Goal: Task Accomplishment & Management: Manage account settings

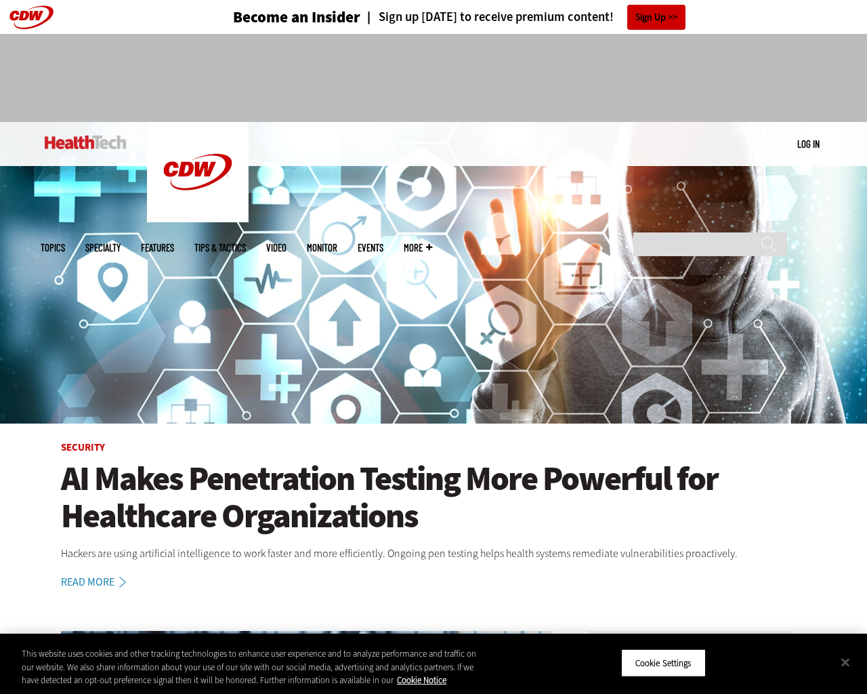
click at [860, 347] on img at bounding box center [433, 272] width 867 height 301
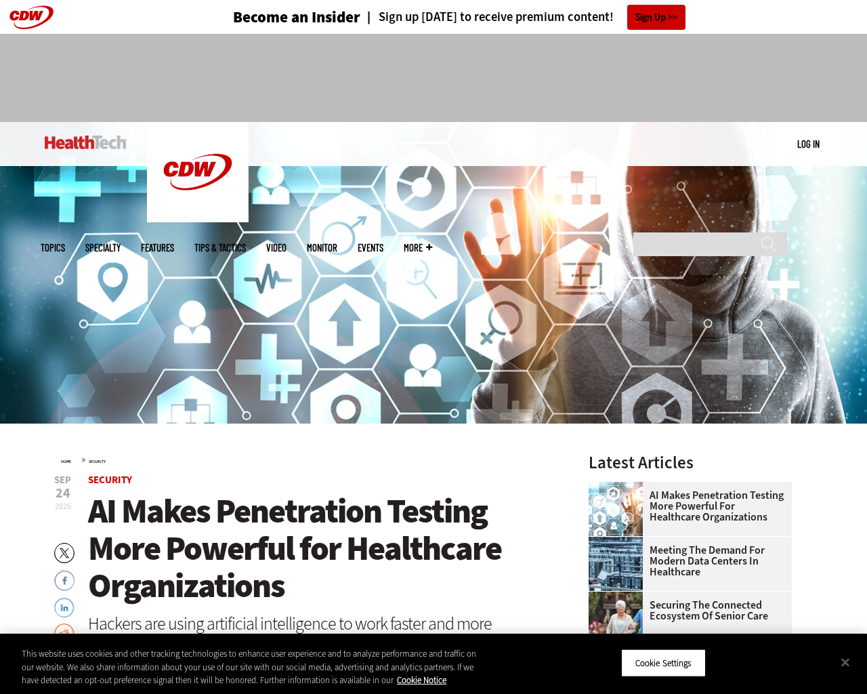
click at [808, 144] on link "Log in" at bounding box center [808, 144] width 22 height 12
